Goal: Task Accomplishment & Management: Manage account settings

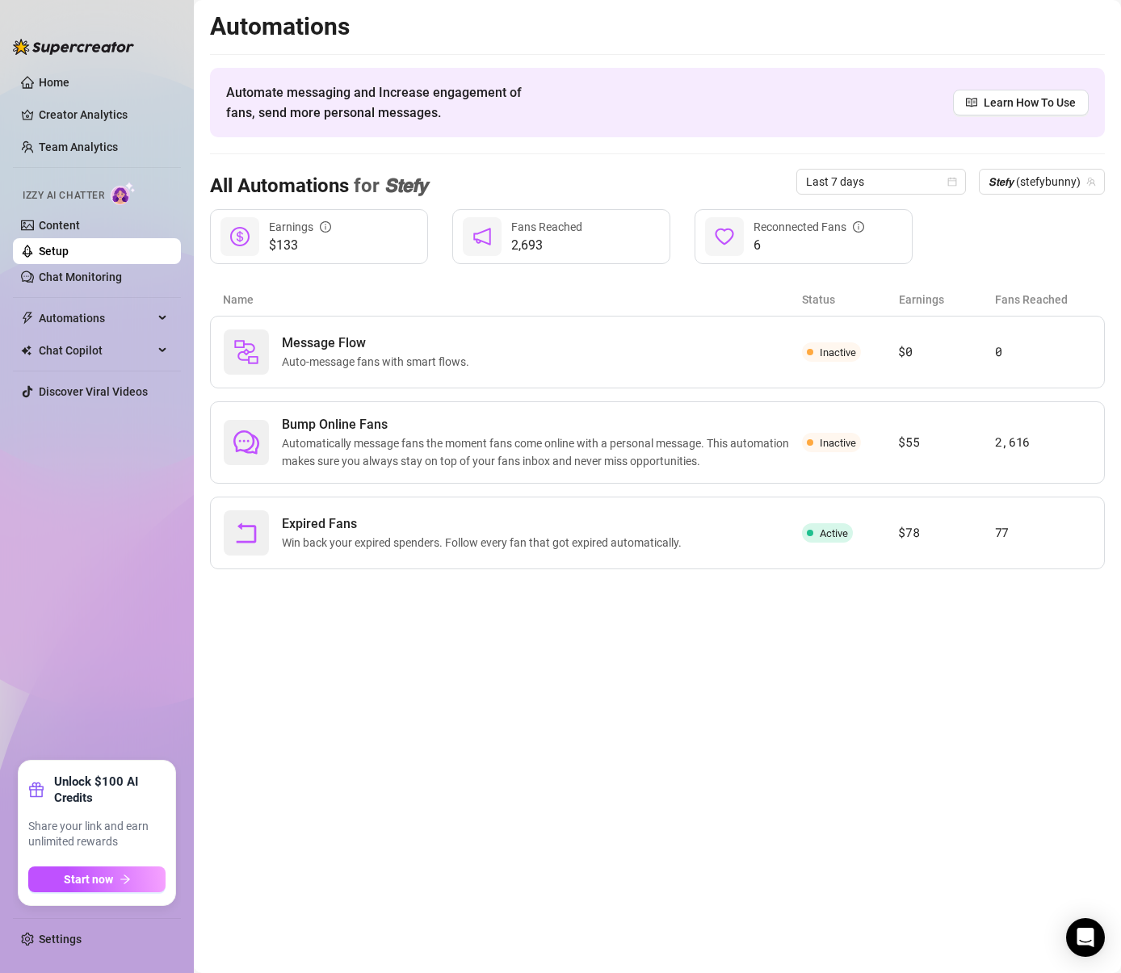
click at [69, 247] on link "Setup" at bounding box center [54, 251] width 30 height 13
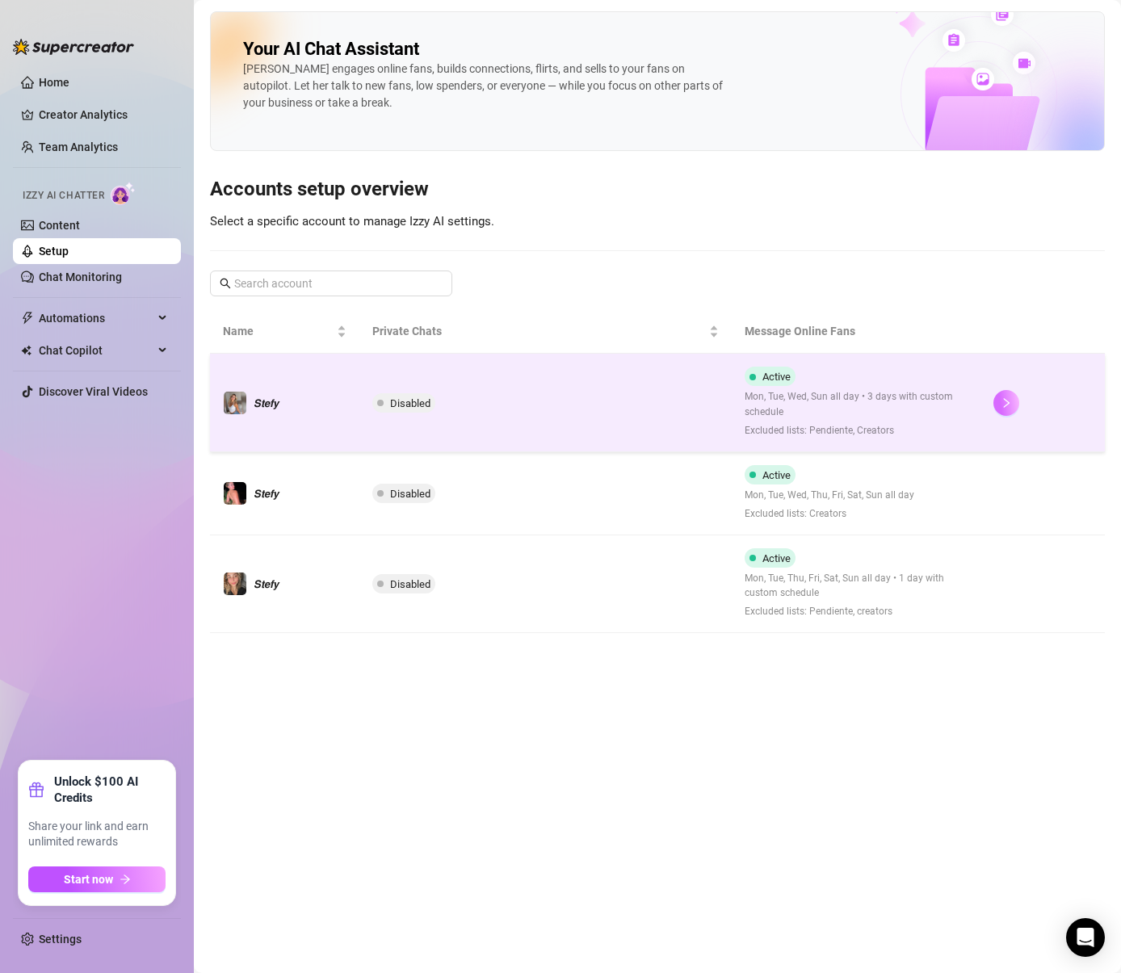
click at [1004, 390] on button "button" at bounding box center [1006, 403] width 26 height 26
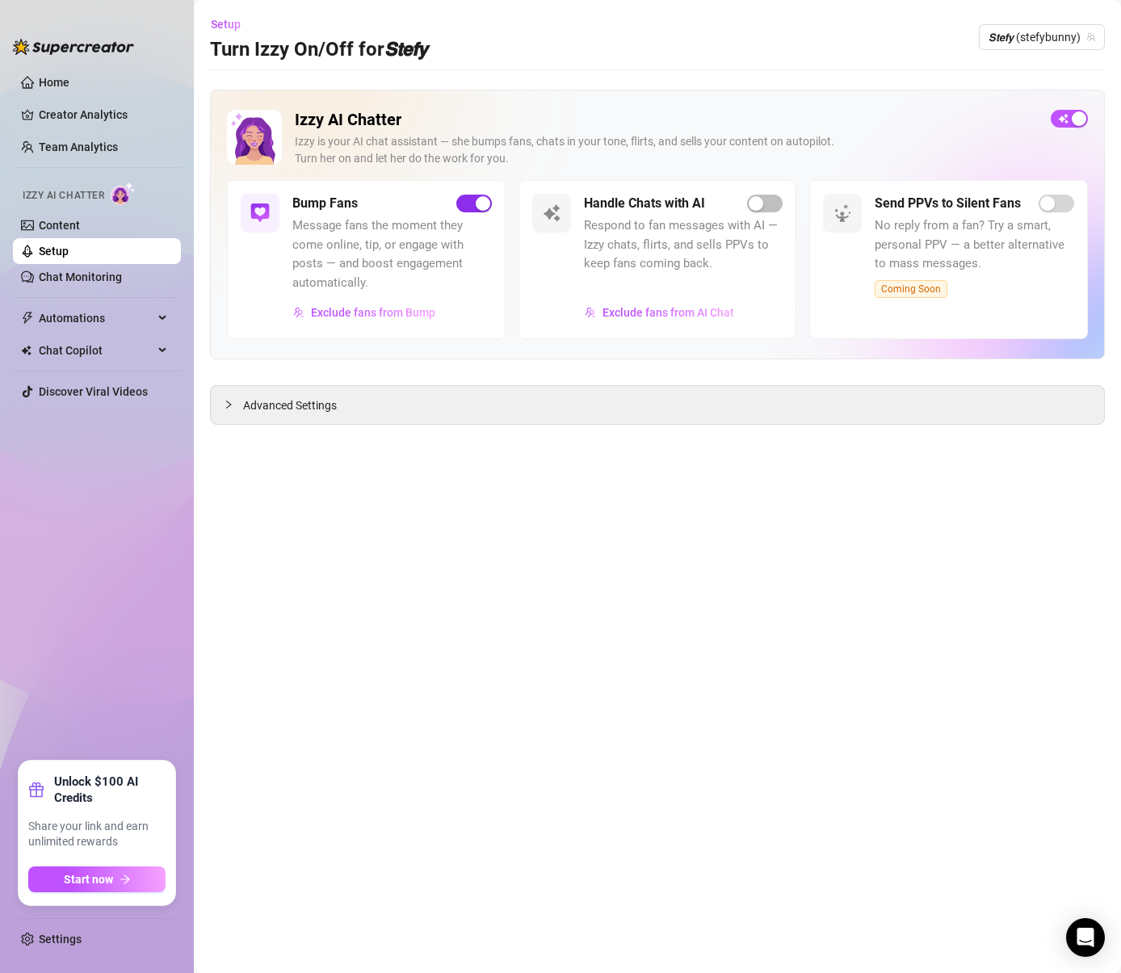
click at [491, 200] on span "button" at bounding box center [474, 204] width 36 height 18
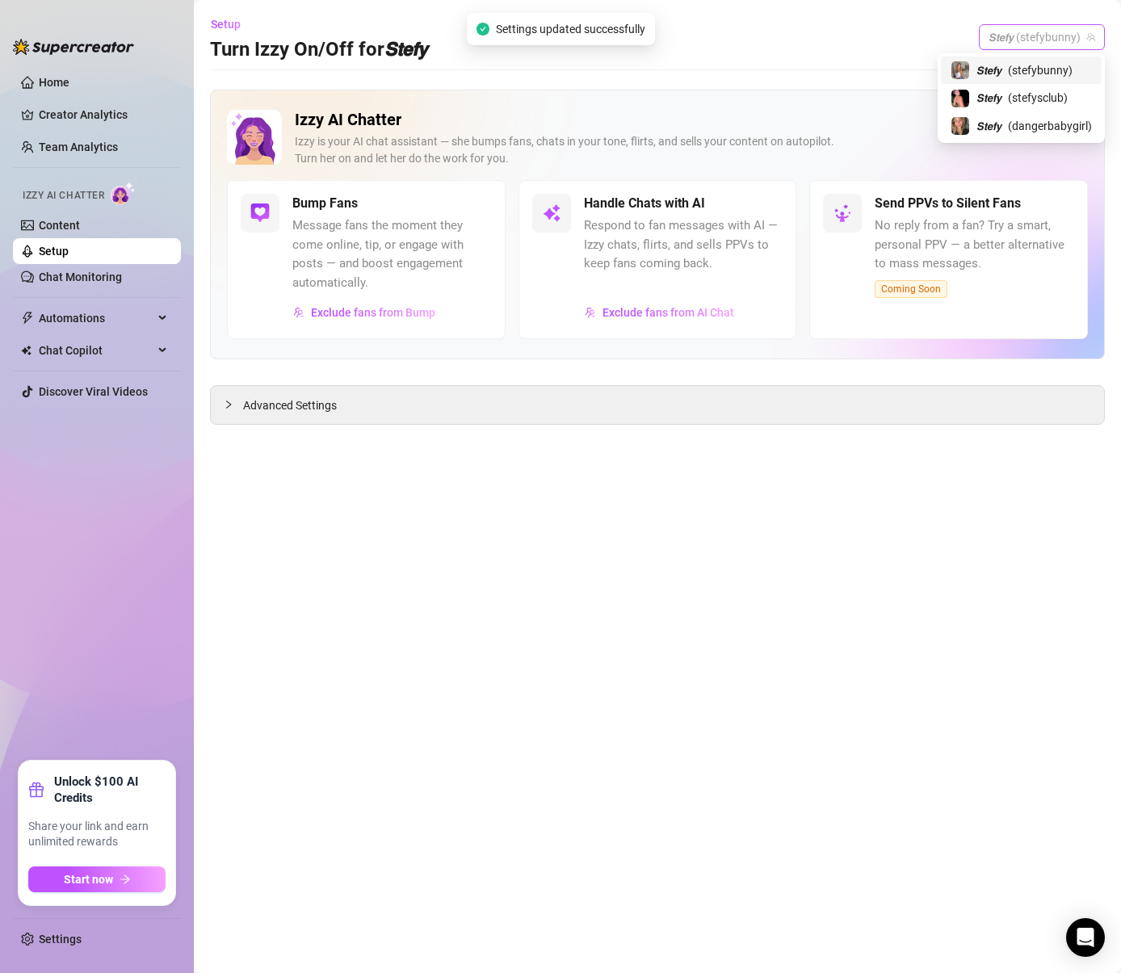
click at [1036, 39] on span "𝙎𝙩𝙚𝙛𝙮 (stefybunny)" at bounding box center [1041, 37] width 107 height 24
click at [1033, 106] on span "( stefysclub )" at bounding box center [1038, 98] width 60 height 18
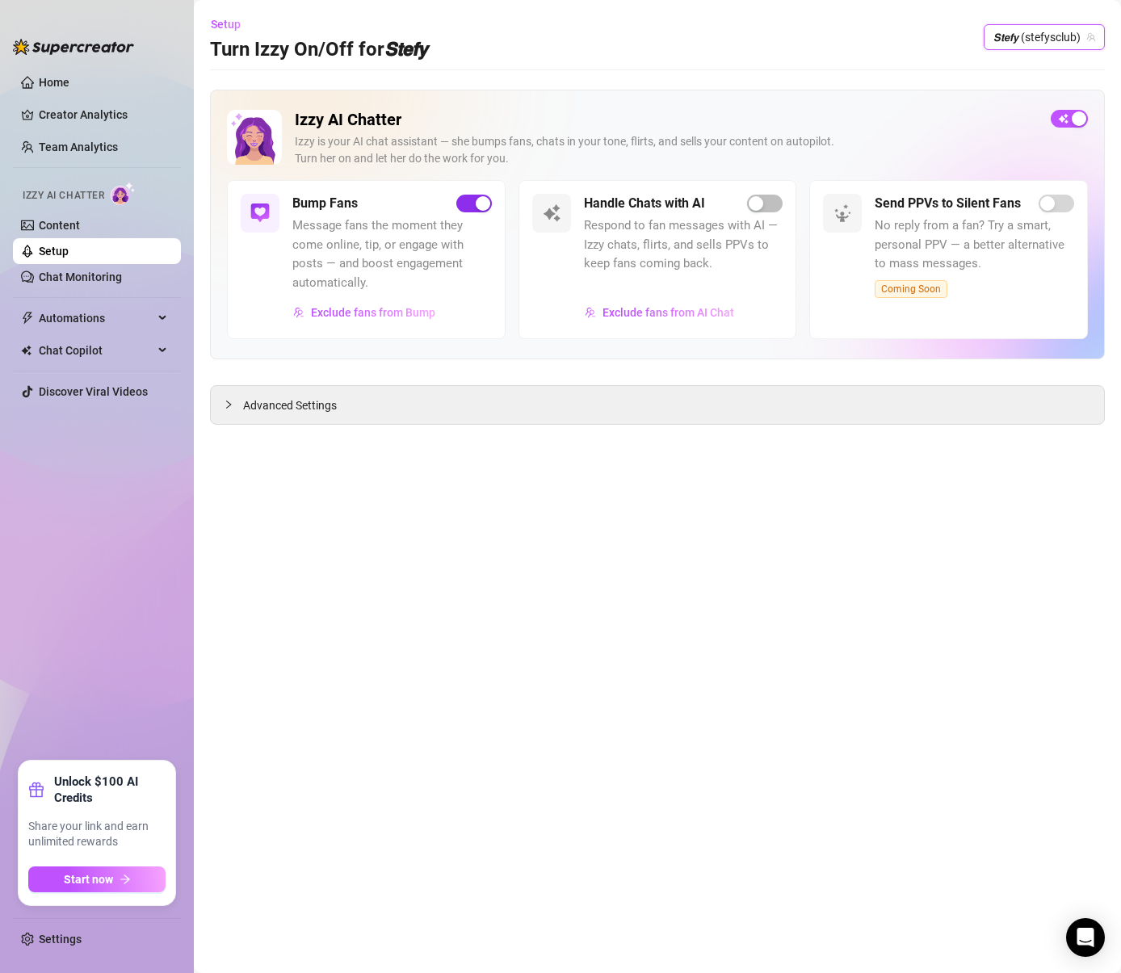
click at [482, 204] on div "button" at bounding box center [483, 203] width 15 height 15
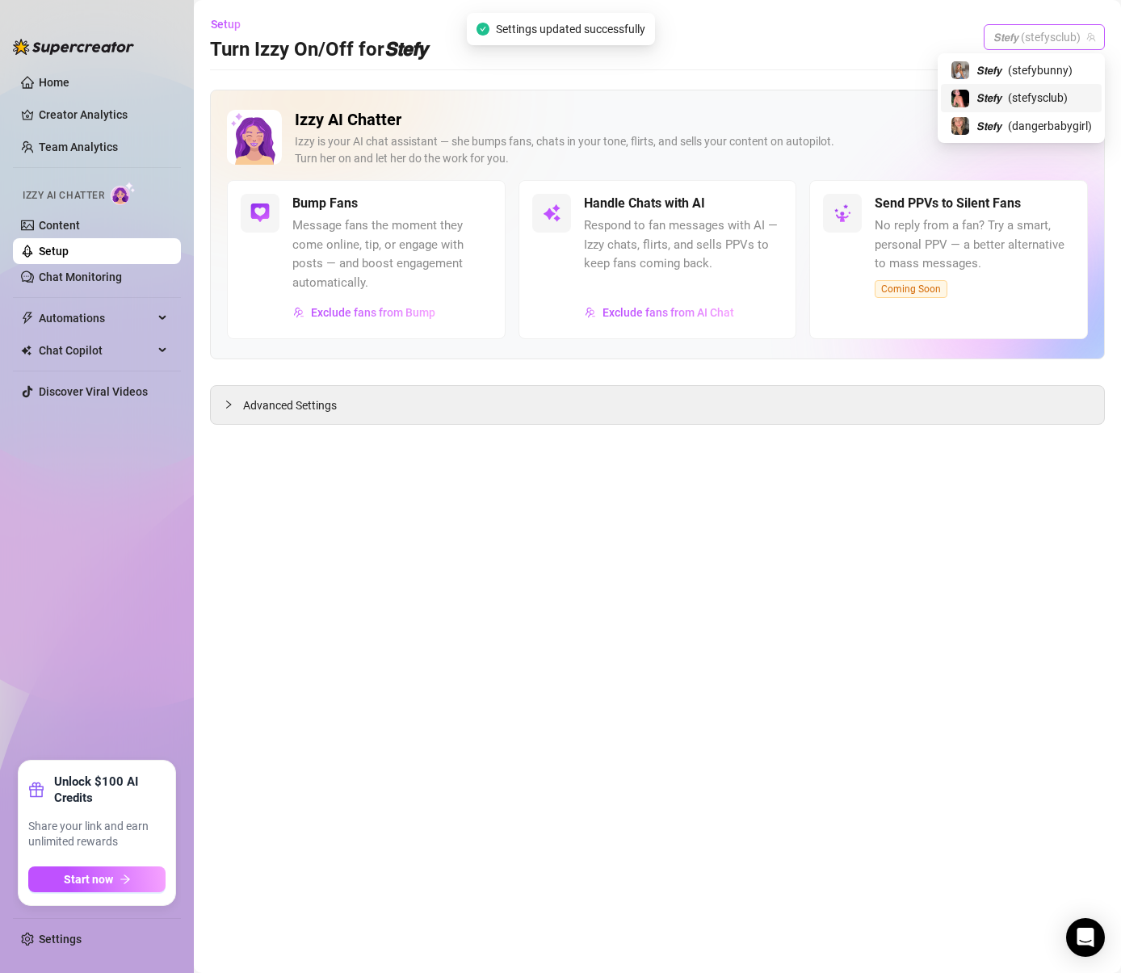
click at [1042, 43] on span "𝙎𝙩𝙚𝙛𝙮 (stefysclub)" at bounding box center [1044, 37] width 102 height 24
click at [1029, 115] on div "𝙎𝙩𝙚𝙛𝙮 ( dangerbabygirl )" at bounding box center [1021, 125] width 161 height 27
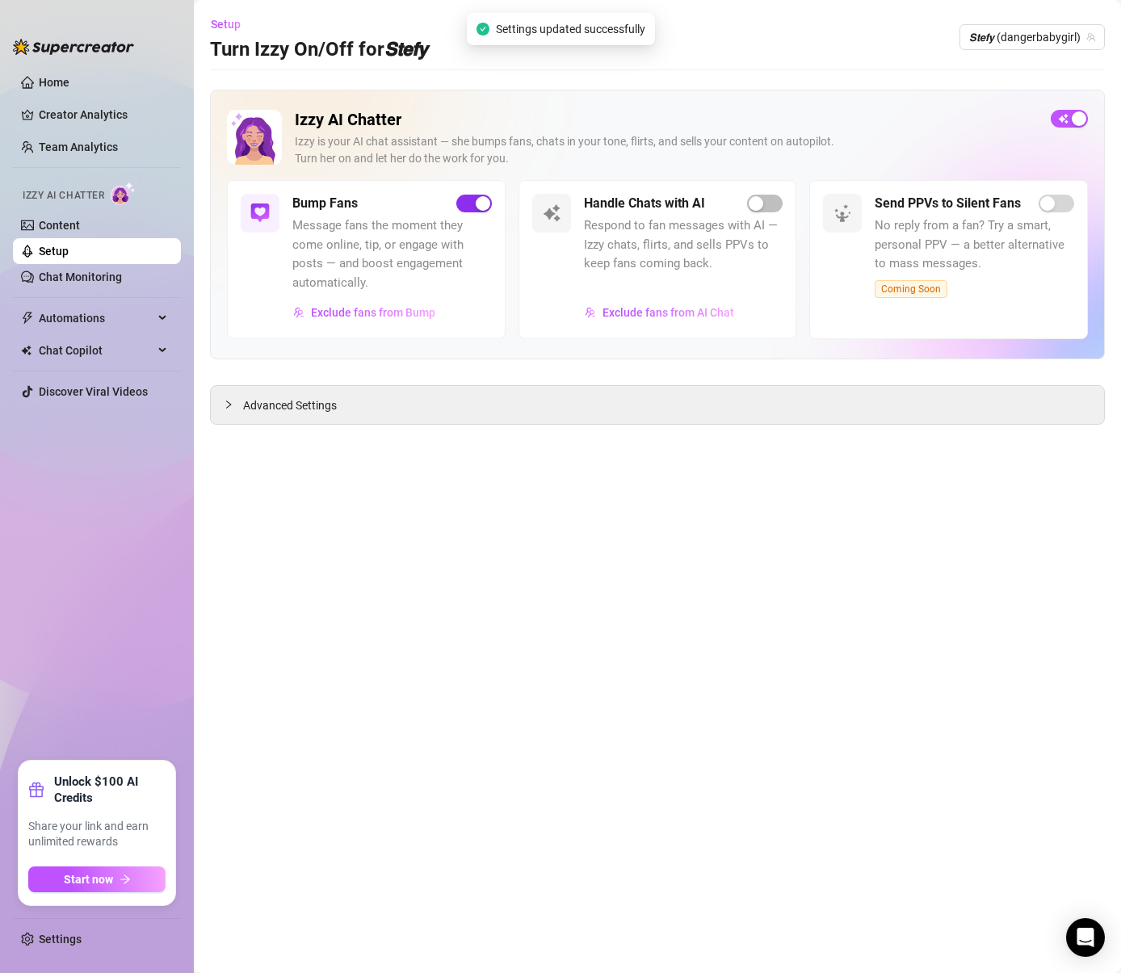
click at [490, 208] on span "button" at bounding box center [474, 204] width 36 height 18
